Goal: Information Seeking & Learning: Learn about a topic

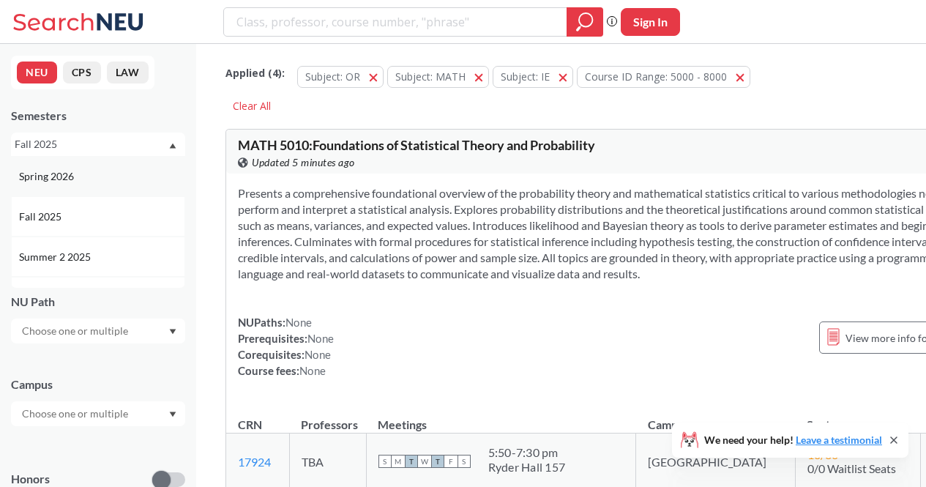
click at [155, 162] on div "Spring 2026" at bounding box center [98, 176] width 174 height 40
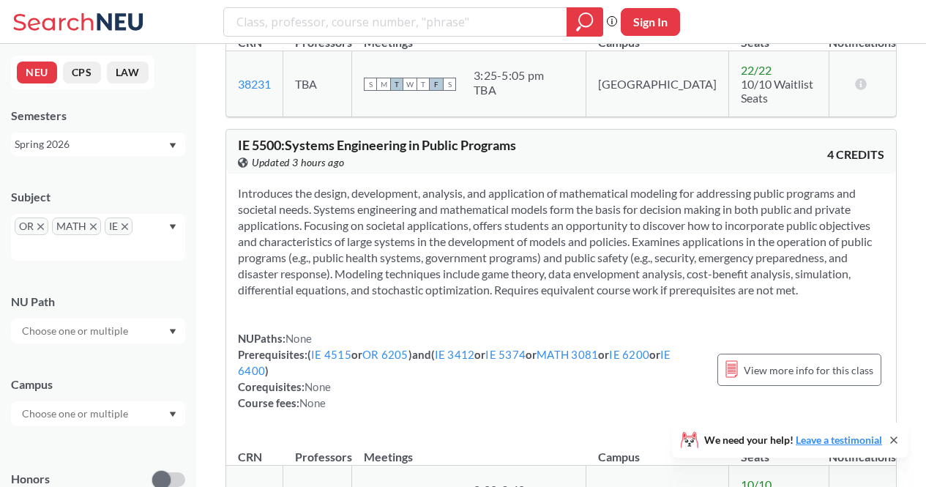
scroll to position [1530, 0]
click at [896, 441] on icon at bounding box center [894, 440] width 12 height 12
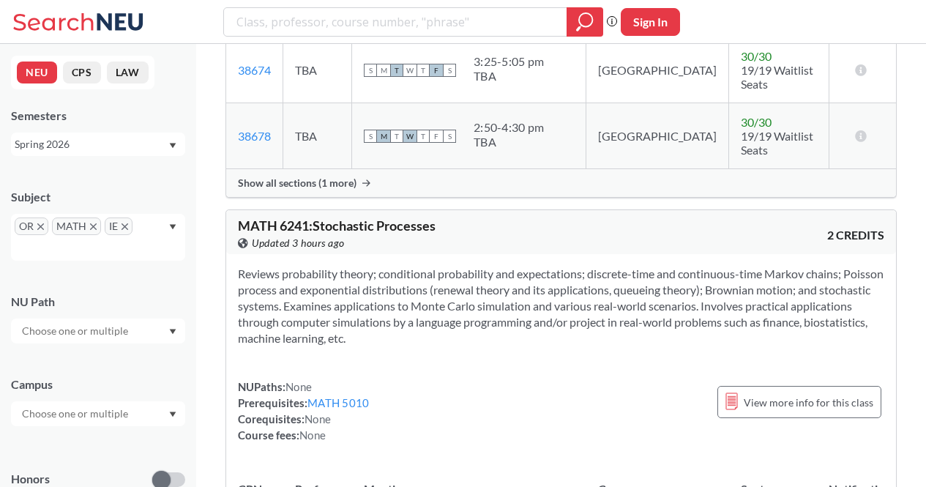
scroll to position [4438, 0]
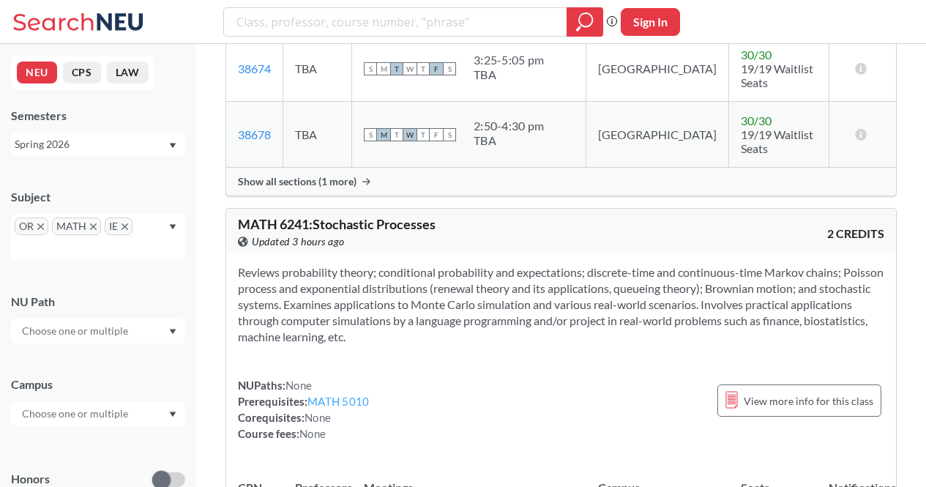
click at [369, 395] on link "MATH 5010" at bounding box center [339, 401] width 62 height 13
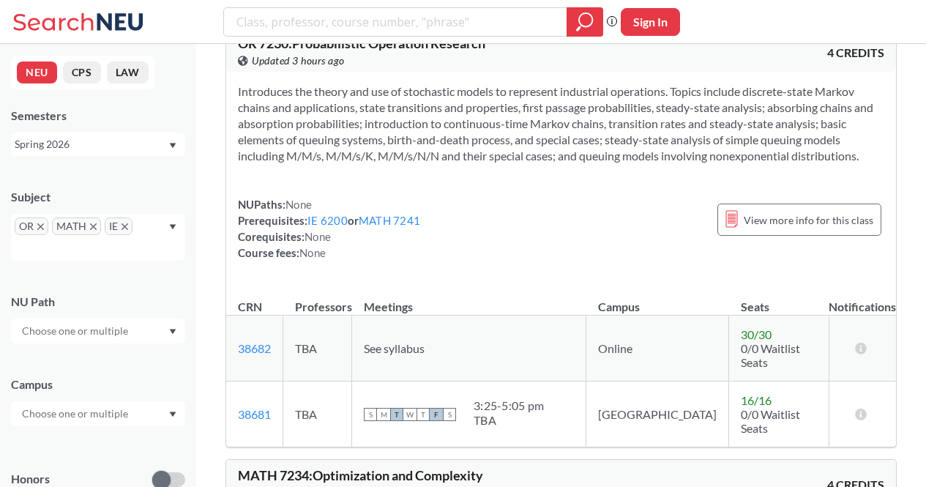
scroll to position [8992, 0]
